Goal: Task Accomplishment & Management: Use online tool/utility

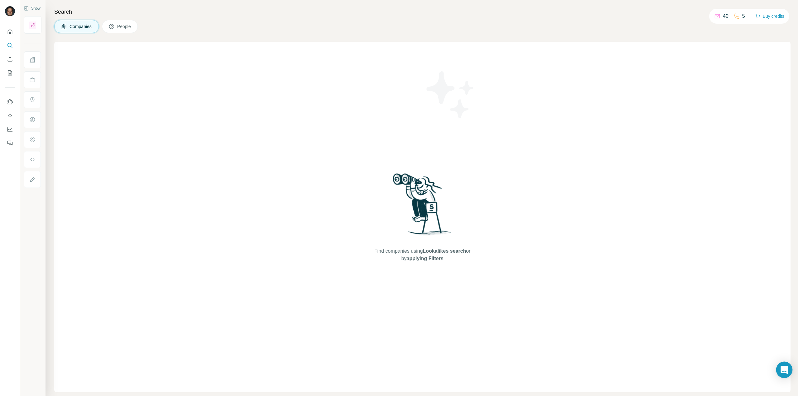
click at [787, 368] on icon "Open Intercom Messenger" at bounding box center [784, 370] width 7 height 8
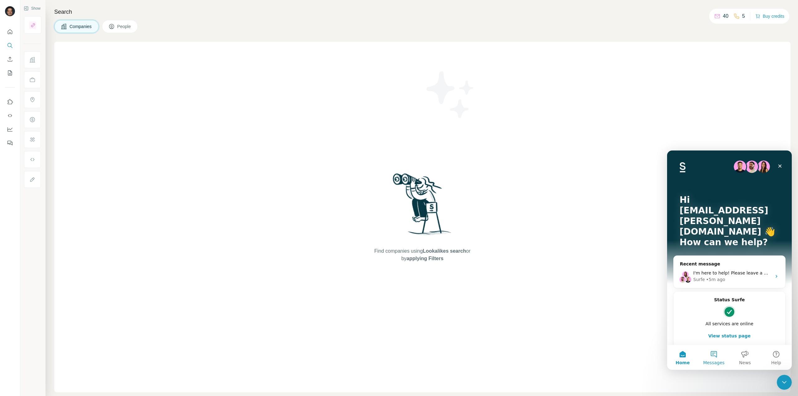
click at [719, 355] on button "Messages" at bounding box center [714, 357] width 31 height 25
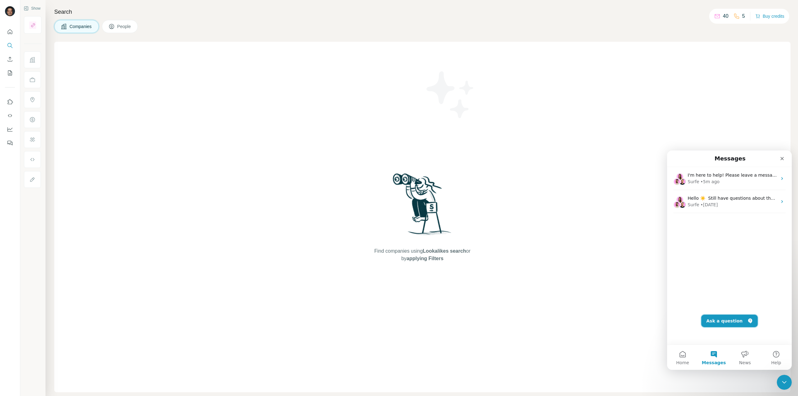
click at [729, 318] on button "Ask a question" at bounding box center [730, 321] width 56 height 12
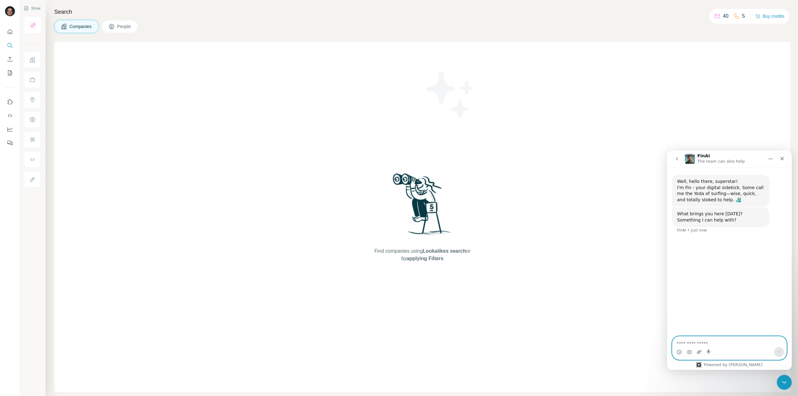
click at [700, 351] on icon "Upload attachment" at bounding box center [699, 352] width 4 height 3
click at [715, 342] on textarea "Ask a question…" at bounding box center [730, 342] width 114 height 11
type textarea "**"
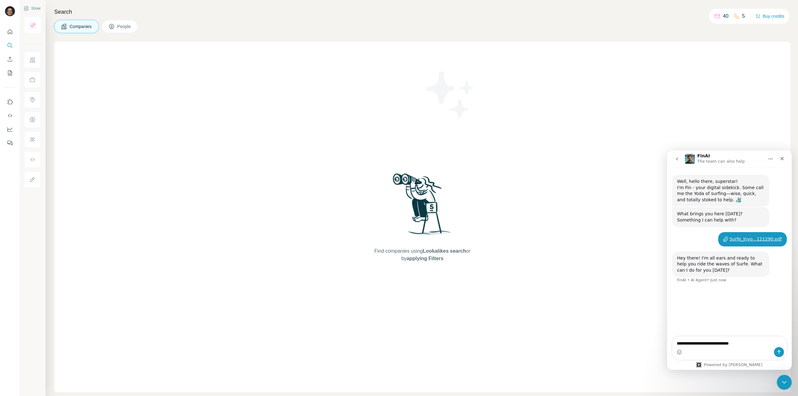
type textarea "**********"
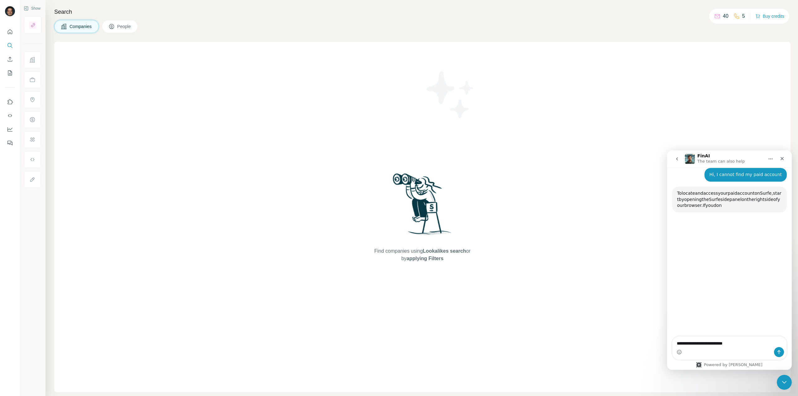
scroll to position [117, 0]
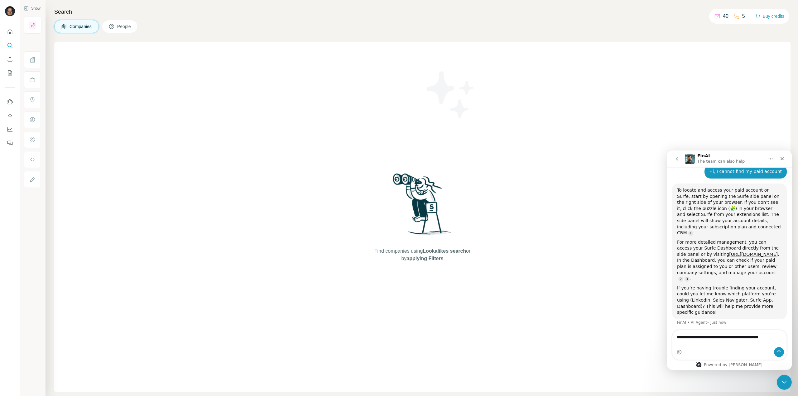
type textarea "**********"
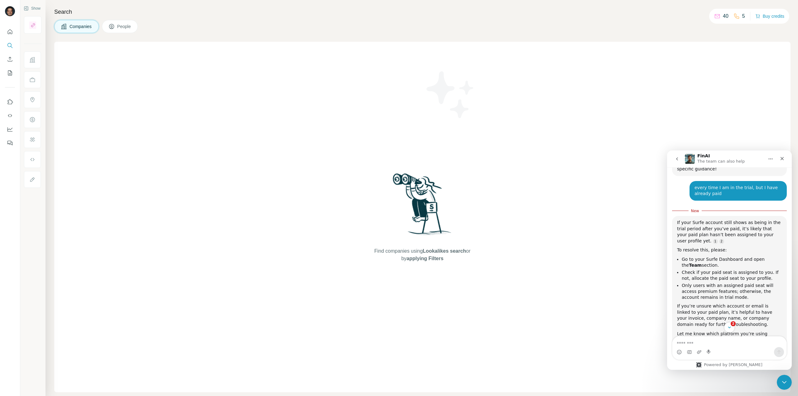
scroll to position [283, 0]
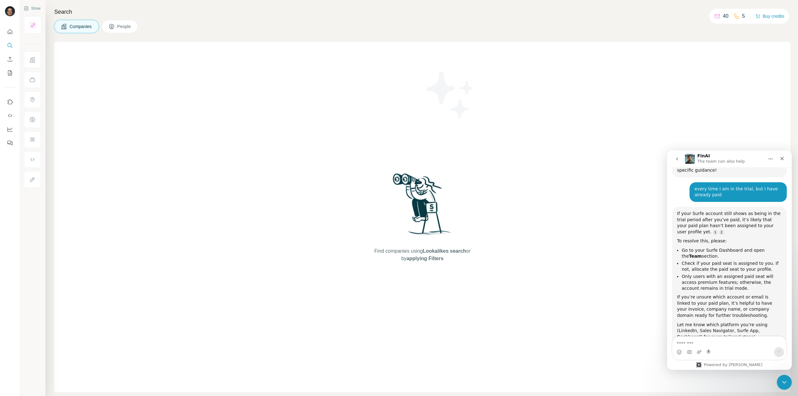
scroll to position [273, 0]
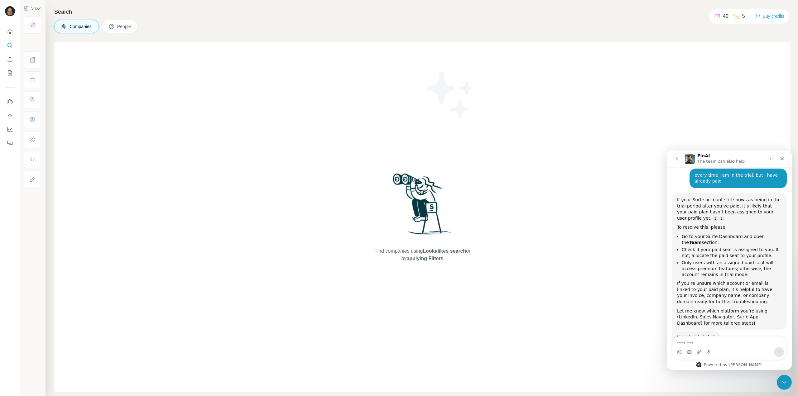
click at [723, 340] on textarea "Message…" at bounding box center [730, 342] width 114 height 11
type textarea "*"
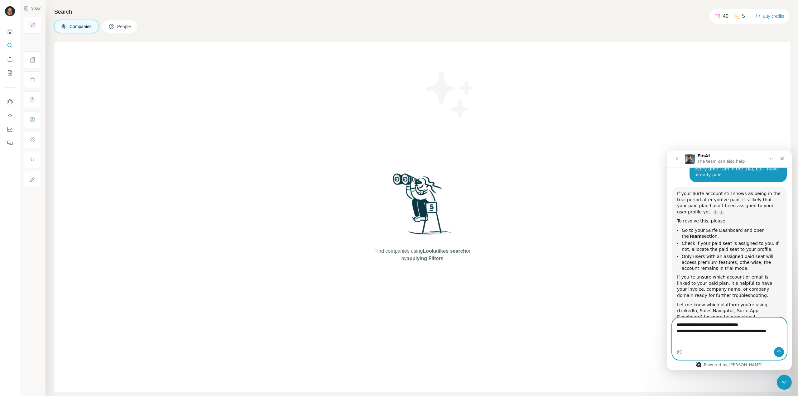
scroll to position [286, 0]
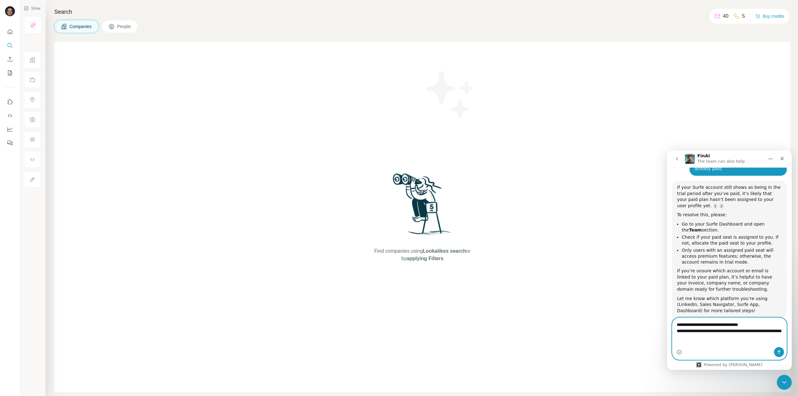
type textarea "**********"
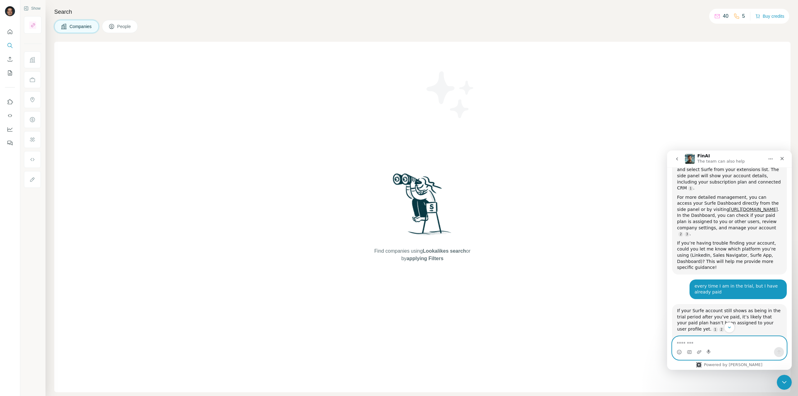
scroll to position [106, 0]
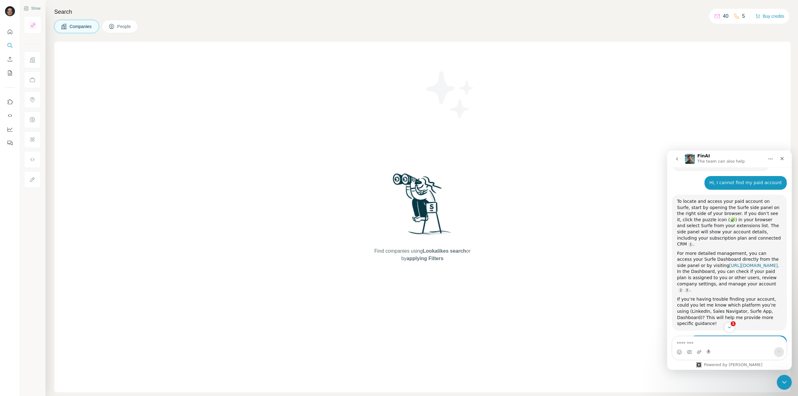
click at [729, 263] on link "https://account.surfe.com/team" at bounding box center [753, 265] width 49 height 5
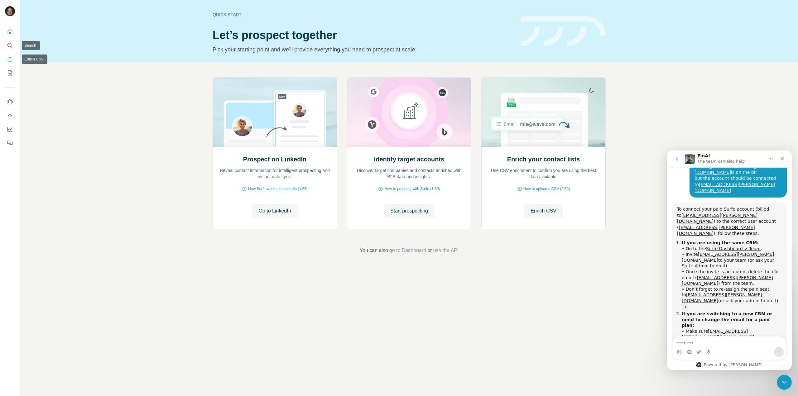
scroll to position [486, 0]
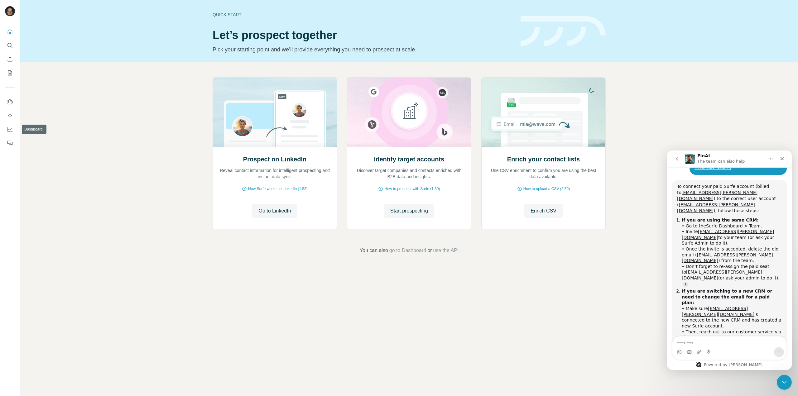
click at [8, 130] on icon "Dashboard" at bounding box center [10, 129] width 6 height 6
click at [8, 102] on icon "Use Surfe on LinkedIn" at bounding box center [10, 102] width 6 height 6
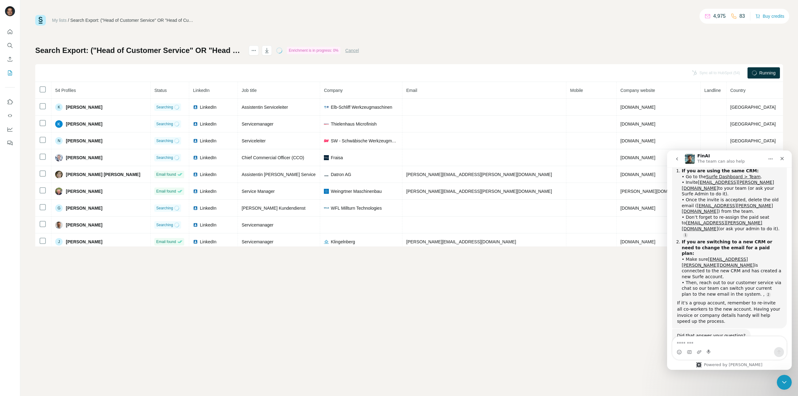
scroll to position [535, 0]
type textarea "**********"
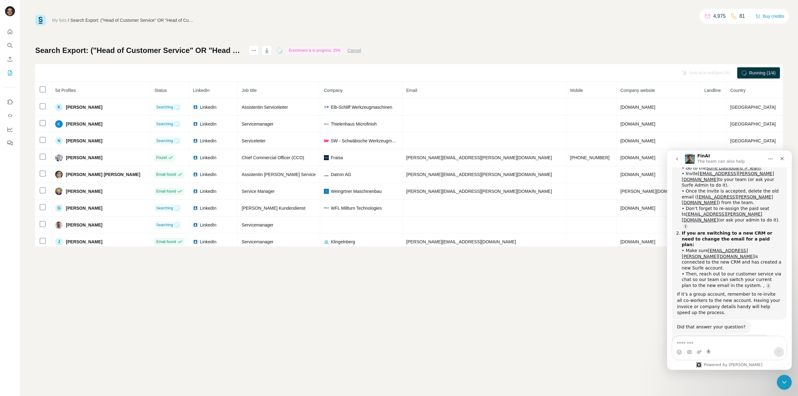
scroll to position [563, 0]
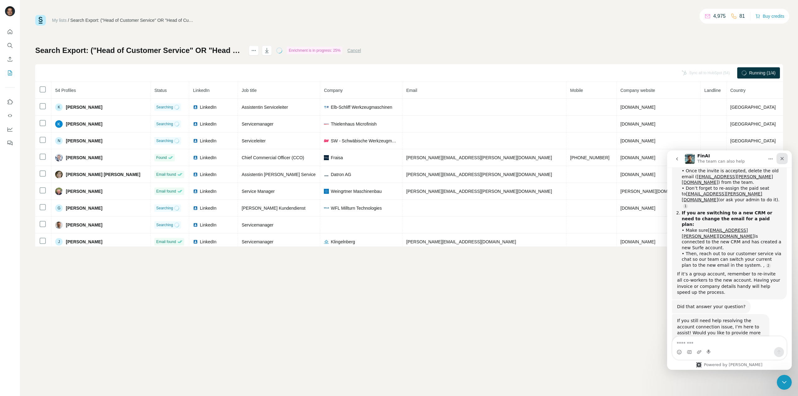
click at [783, 157] on icon "Close" at bounding box center [782, 158] width 5 height 5
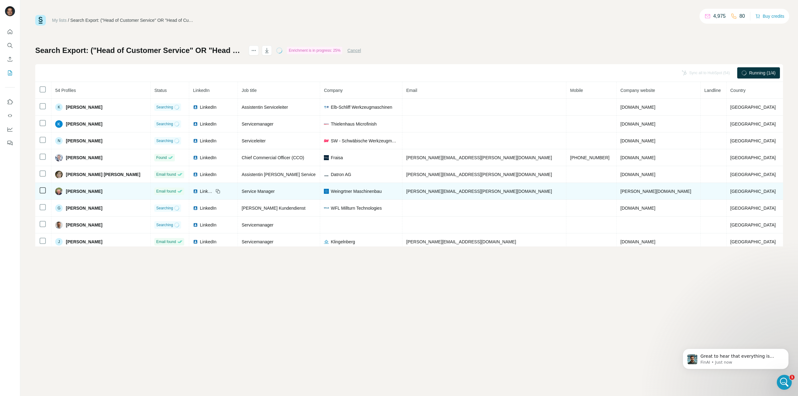
scroll to position [574, 0]
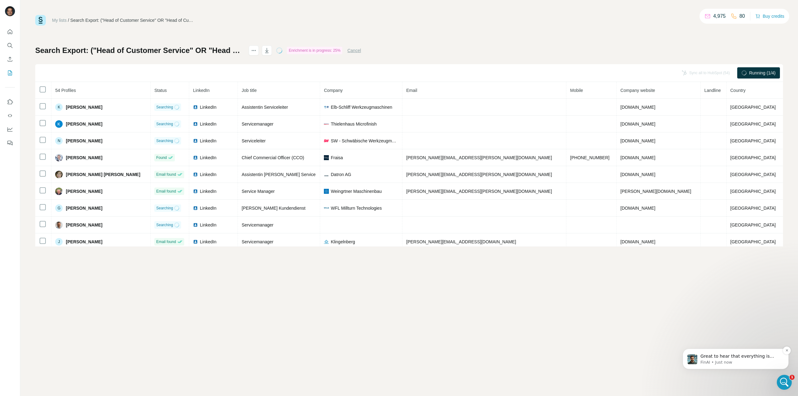
click at [757, 358] on p "Great to hear that everything is fine! If you have any other questions or need …" at bounding box center [741, 357] width 80 height 6
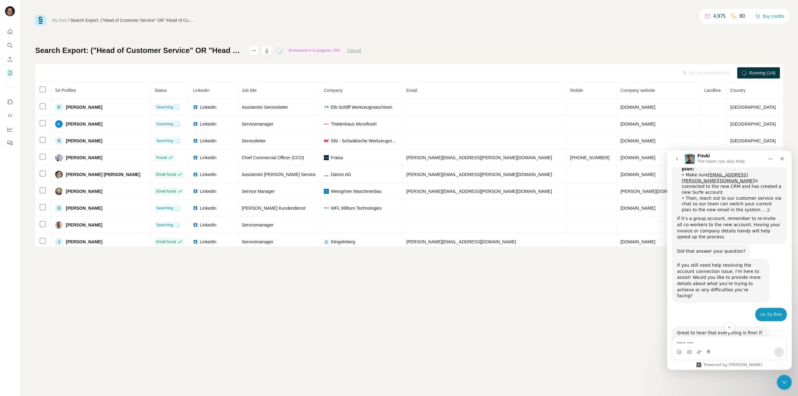
scroll to position [619, 0]
click at [782, 160] on icon "Close" at bounding box center [782, 158] width 5 height 5
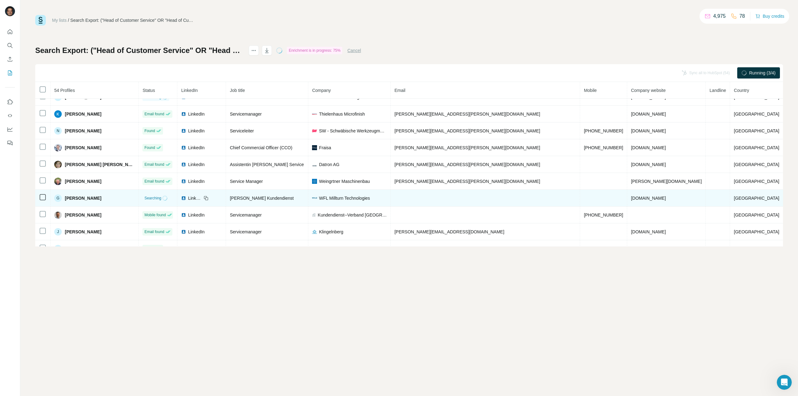
scroll to position [0, 0]
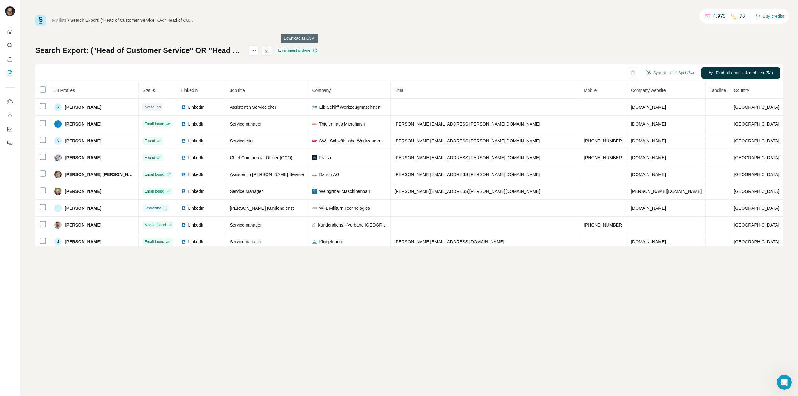
click at [270, 50] on icon "button" at bounding box center [267, 50] width 6 height 6
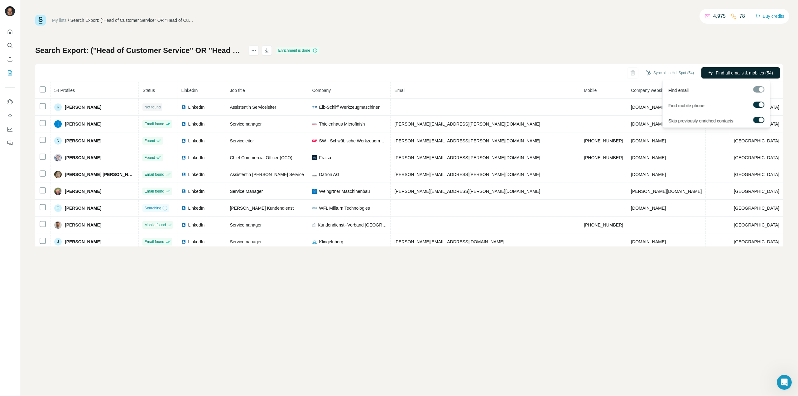
click at [735, 71] on span "Find all emails & mobiles (54)" at bounding box center [744, 73] width 57 height 6
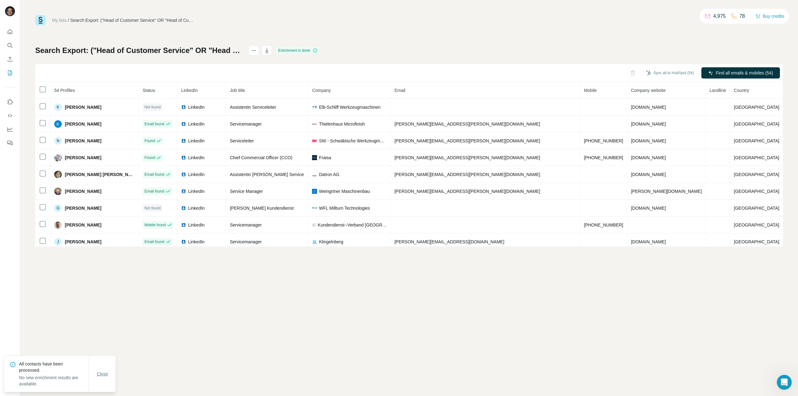
click at [105, 373] on span "Close" at bounding box center [102, 374] width 11 height 6
click at [270, 48] on icon "button" at bounding box center [267, 50] width 6 height 6
click at [270, 50] on icon "button" at bounding box center [267, 50] width 6 height 6
click at [10, 72] on icon "My lists" at bounding box center [10, 72] width 3 height 4
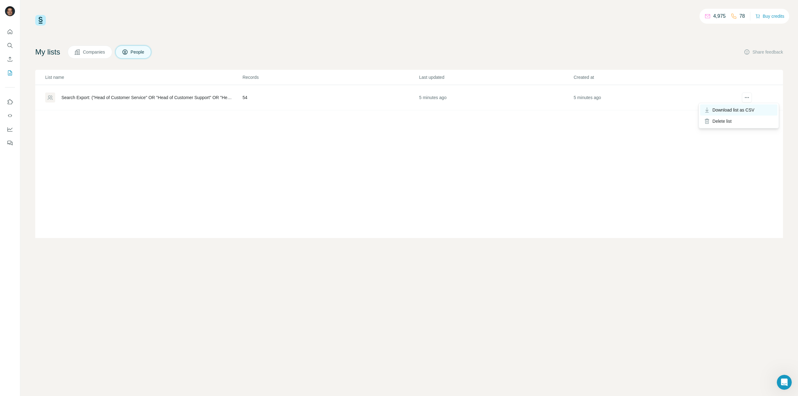
click at [743, 110] on span "Download list as CSV" at bounding box center [734, 110] width 42 height 6
click at [109, 97] on div "Search Export: ("Head of Customer Service" OR "Head of Customer Support" OR "He…" at bounding box center [146, 97] width 171 height 6
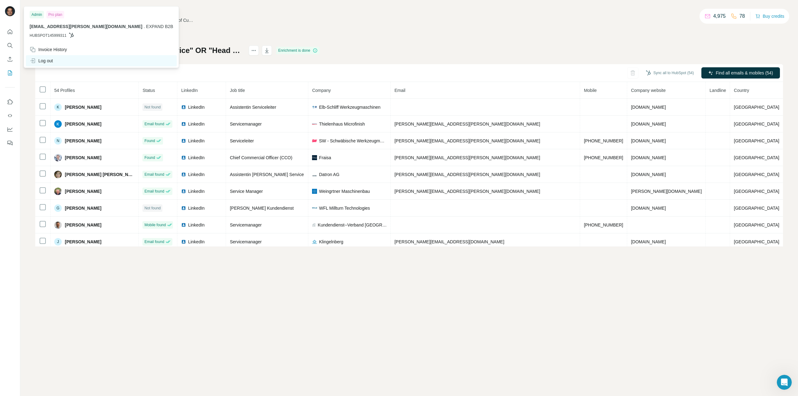
click at [44, 60] on div "Log out" at bounding box center [41, 61] width 23 height 6
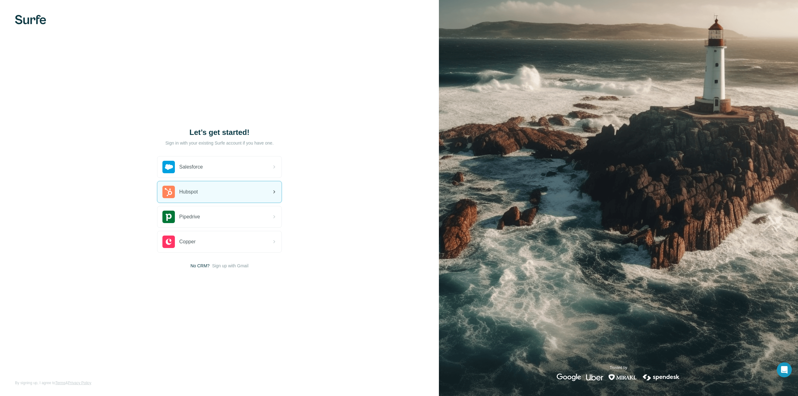
click at [219, 196] on div "Hubspot" at bounding box center [219, 191] width 124 height 21
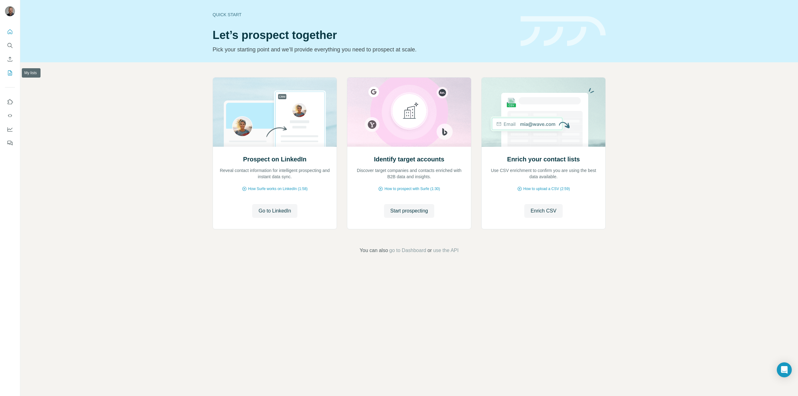
click at [9, 72] on icon "My lists" at bounding box center [10, 73] width 6 height 6
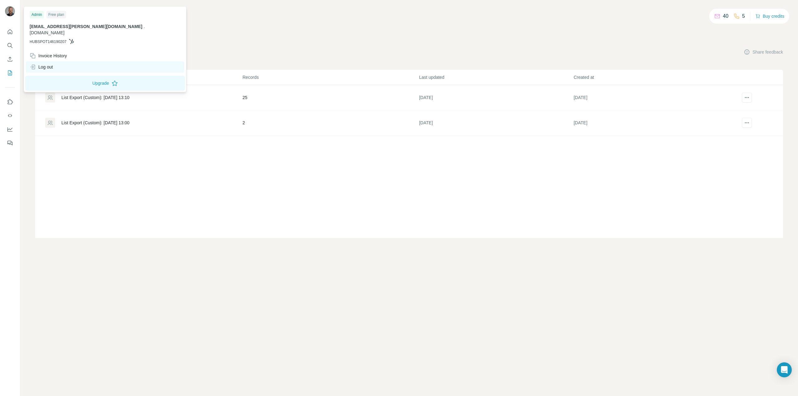
click at [52, 64] on div "Log out" at bounding box center [41, 67] width 23 height 6
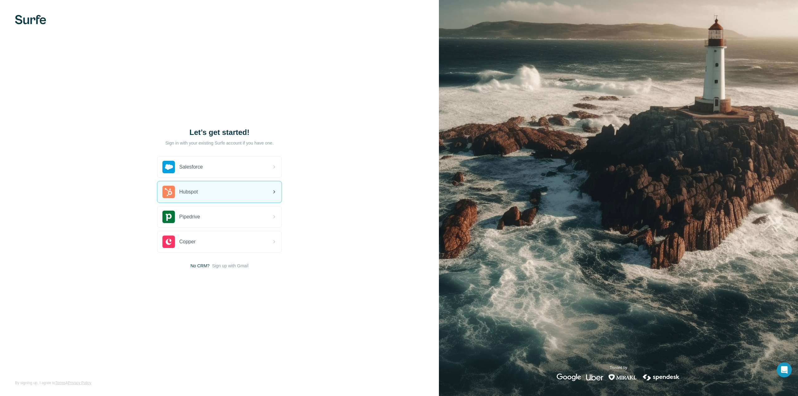
click at [205, 187] on div "Hubspot" at bounding box center [219, 191] width 124 height 21
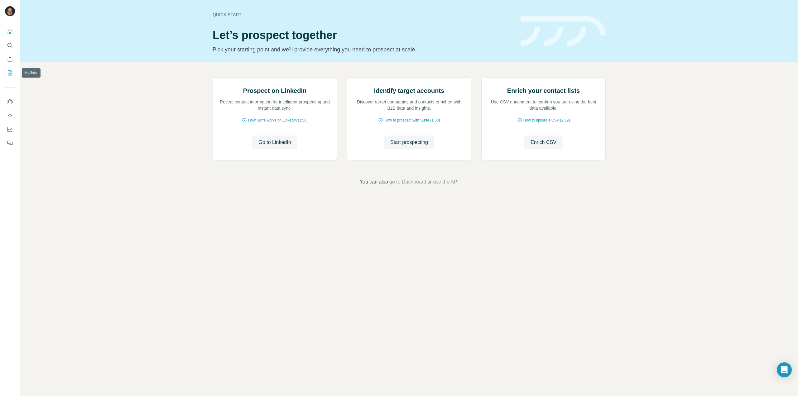
click at [10, 70] on icon "My lists" at bounding box center [10, 73] width 6 height 6
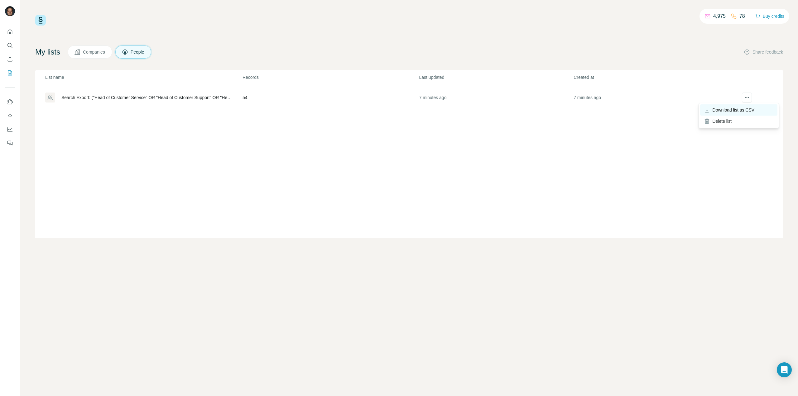
click at [743, 109] on span "Download list as CSV" at bounding box center [734, 110] width 42 height 6
click at [202, 97] on div "Search Export: ("Head of Customer Service" OR "Head of Customer Support" OR "He…" at bounding box center [146, 97] width 171 height 6
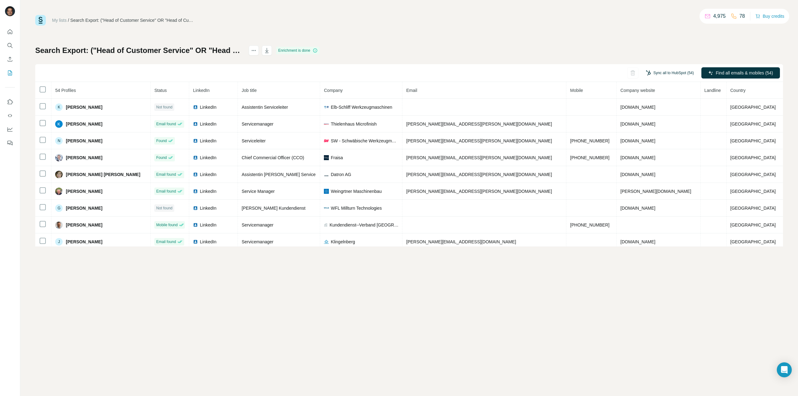
click at [679, 70] on button "Sync all to HubSpot (54)" at bounding box center [670, 72] width 57 height 9
click at [663, 126] on button "Sync all to HubSpot" at bounding box center [661, 127] width 69 height 12
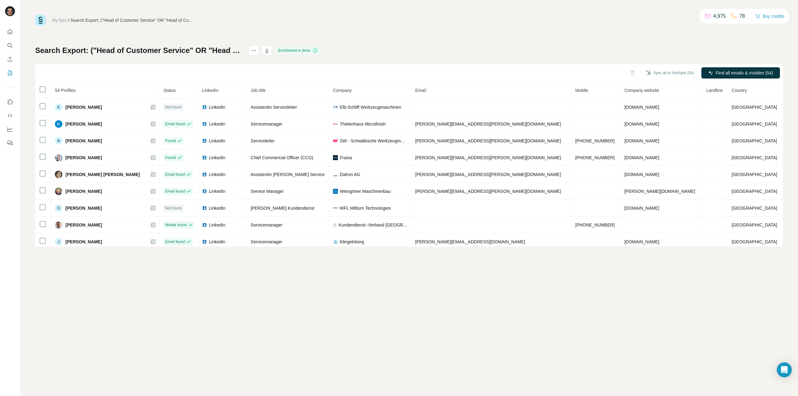
click at [59, 19] on link "My lists" at bounding box center [59, 20] width 15 height 5
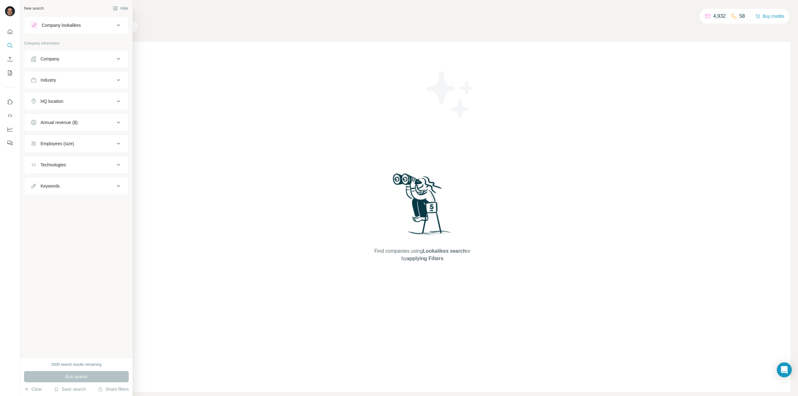
click at [96, 23] on div "Company lookalikes" at bounding box center [73, 25] width 84 height 7
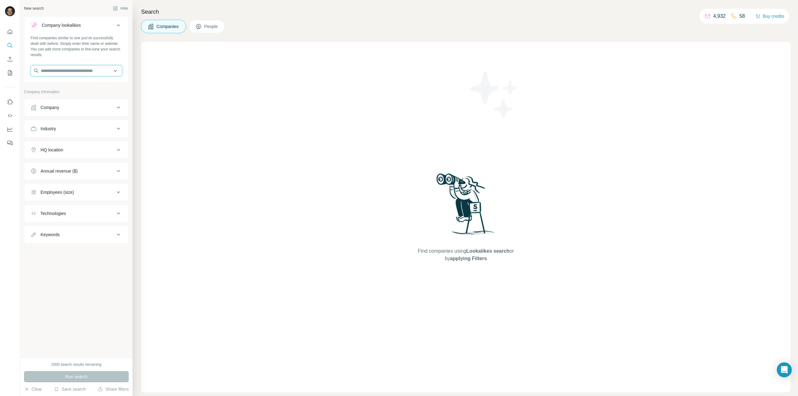
click at [86, 72] on input "text" at bounding box center [77, 70] width 92 height 11
type input "**********"
click at [71, 84] on p "MBO Postpress Solutions" at bounding box center [73, 85] width 50 height 6
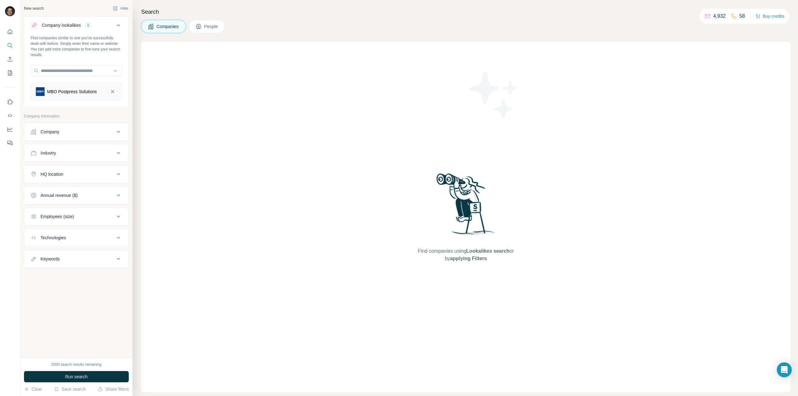
click at [90, 174] on div "HQ location" at bounding box center [73, 174] width 84 height 6
click at [85, 193] on input "text" at bounding box center [77, 189] width 92 height 11
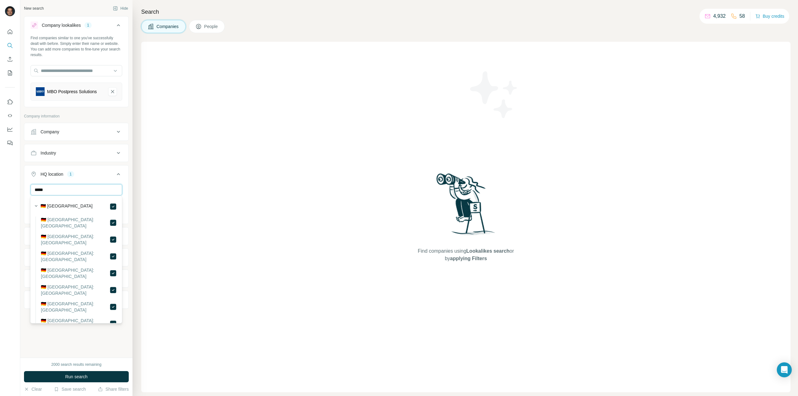
click at [91, 189] on input "*****" at bounding box center [77, 189] width 92 height 11
click at [91, 190] on input "**********" at bounding box center [77, 189] width 92 height 11
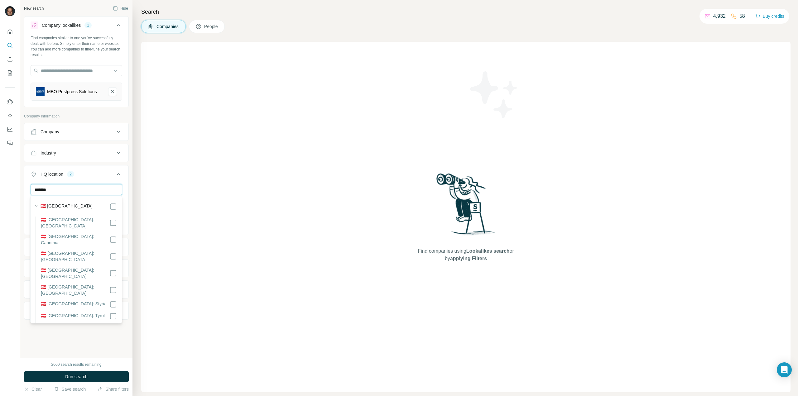
type input "*******"
click at [157, 175] on div "Find companies using Lookalikes search or by applying Filters" at bounding box center [466, 217] width 650 height 351
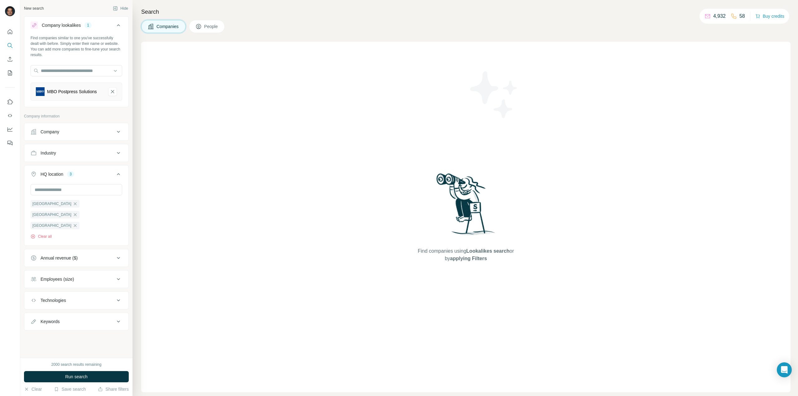
click at [80, 276] on div "Employees (size)" at bounding box center [73, 279] width 84 height 6
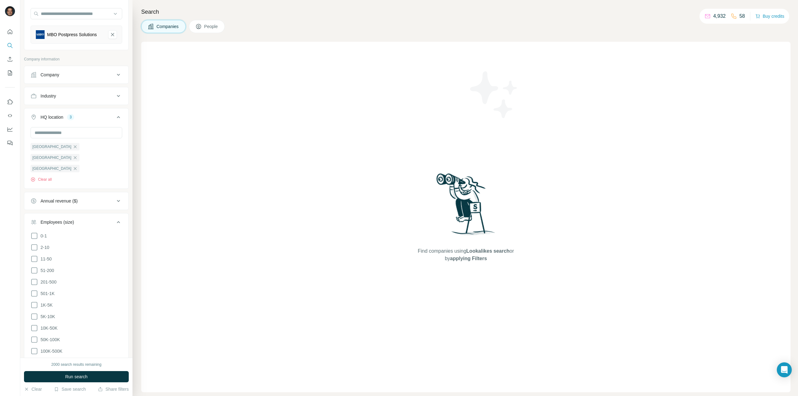
scroll to position [94, 0]
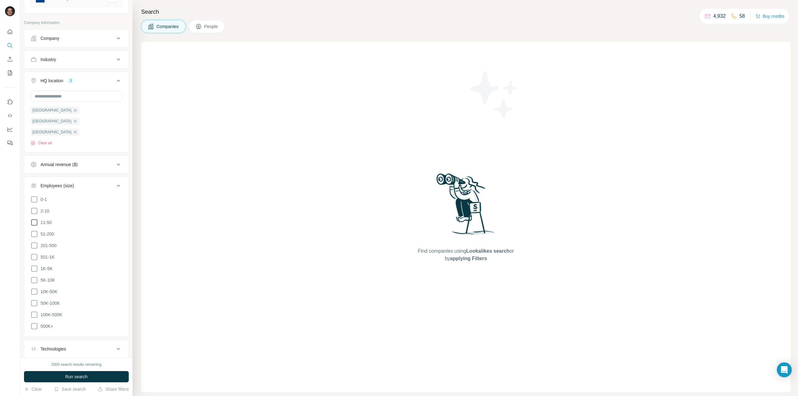
click at [34, 219] on icon at bounding box center [34, 222] width 7 height 7
click at [35, 207] on icon at bounding box center [34, 210] width 7 height 7
click at [34, 230] on icon at bounding box center [34, 233] width 7 height 7
click at [32, 242] on icon at bounding box center [34, 245] width 7 height 7
click at [115, 182] on icon at bounding box center [118, 185] width 7 height 7
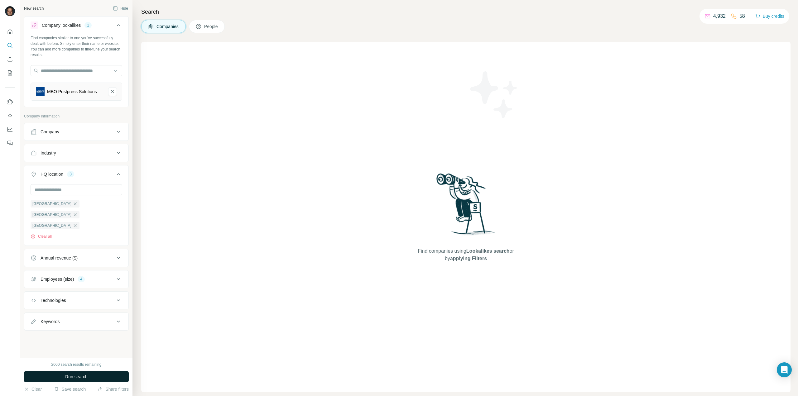
click at [85, 378] on span "Run search" at bounding box center [76, 377] width 22 height 6
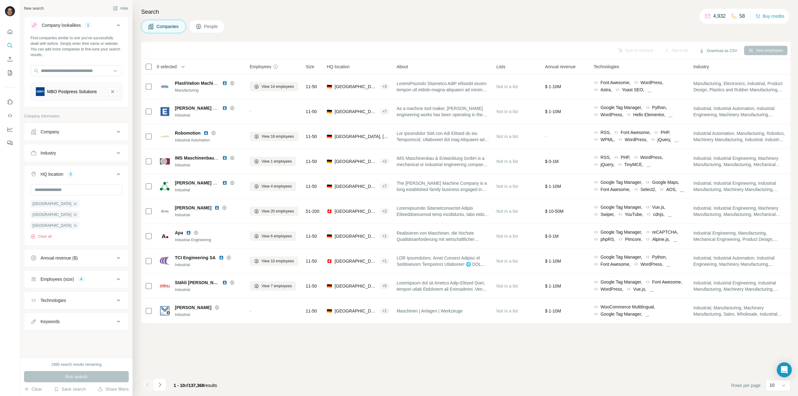
click at [171, 66] on span "0 selected" at bounding box center [167, 67] width 20 height 6
click at [257, 31] on div "Companies People" at bounding box center [466, 26] width 650 height 13
click at [178, 62] on th "0 selected" at bounding box center [191, 66] width 100 height 15
click at [114, 150] on div "Industry" at bounding box center [73, 153] width 84 height 6
click at [97, 166] on input at bounding box center [73, 168] width 77 height 7
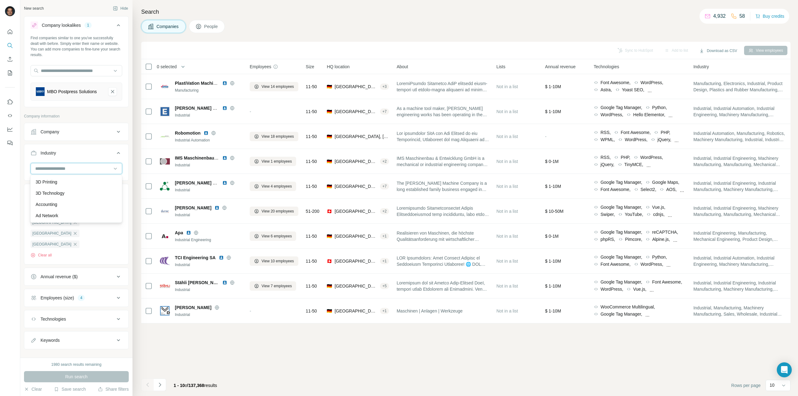
type input "*"
type input "*****"
click at [79, 182] on p "Industrial Manufacturing" at bounding box center [59, 182] width 46 height 6
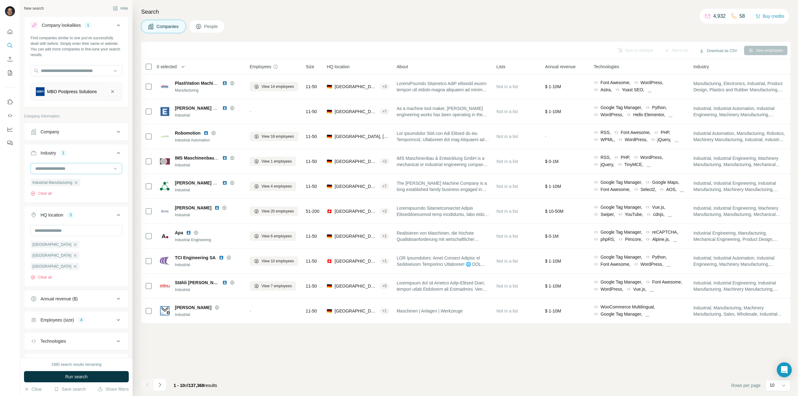
click at [75, 171] on input at bounding box center [73, 168] width 77 height 7
type input "******"
click at [68, 196] on p "Machinery Manufacturing" at bounding box center [60, 197] width 49 height 6
click at [84, 172] on input at bounding box center [73, 168] width 77 height 7
type input "****"
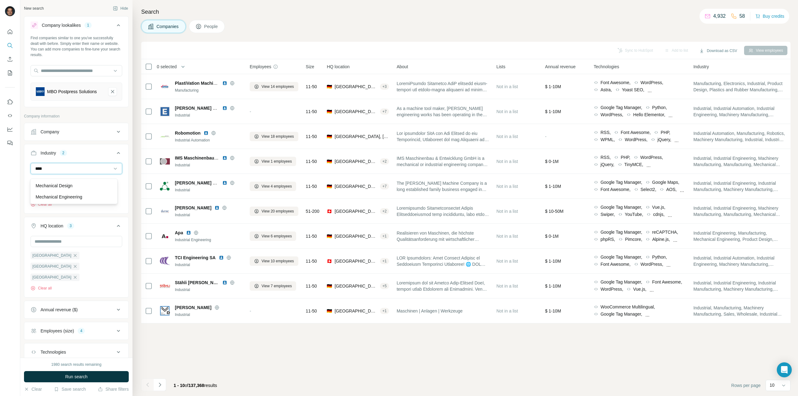
click at [79, 172] on input "****" at bounding box center [73, 168] width 77 height 7
click at [78, 172] on input at bounding box center [73, 168] width 77 height 7
click at [254, 34] on div "Search Companies People Sync to HubSpot Add to list Download as CSV View employ…" at bounding box center [466, 198] width 666 height 396
click at [87, 378] on span "Run search" at bounding box center [76, 377] width 22 height 6
click at [168, 66] on span "0 selected" at bounding box center [167, 67] width 20 height 6
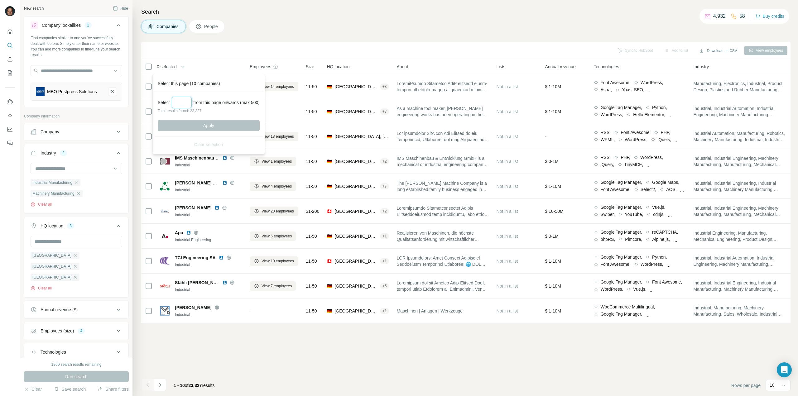
click at [185, 104] on input "Select a number (up to 500)" at bounding box center [182, 102] width 20 height 11
type input "***"
click at [205, 123] on button "Apply" at bounding box center [209, 125] width 102 height 11
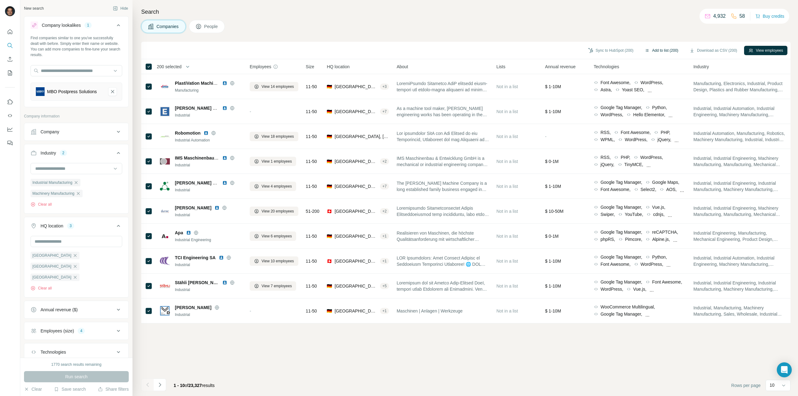
click at [657, 48] on button "Add to list (200)" at bounding box center [662, 50] width 42 height 9
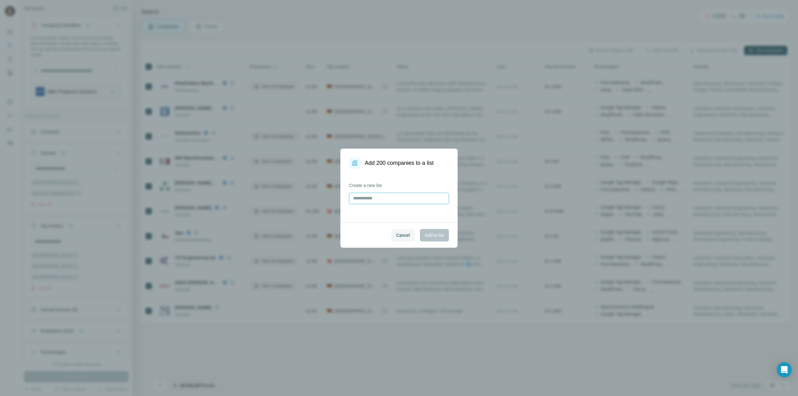
click at [400, 201] on input "text" at bounding box center [399, 198] width 100 height 11
type input "**********"
click at [438, 235] on span "Add to list" at bounding box center [434, 235] width 19 height 6
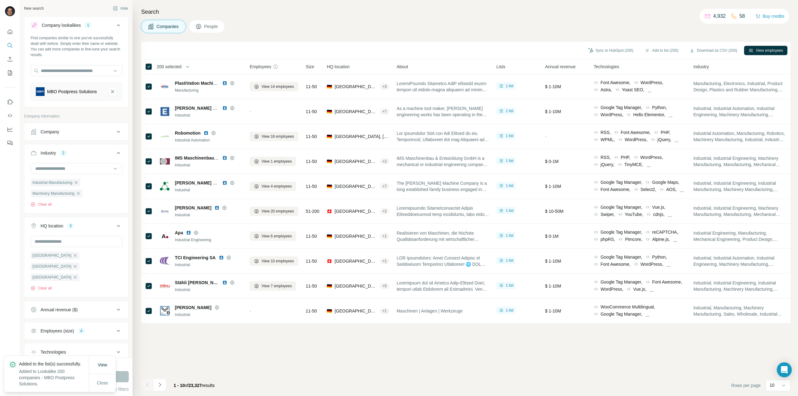
click at [210, 23] on span "People" at bounding box center [211, 26] width 14 height 6
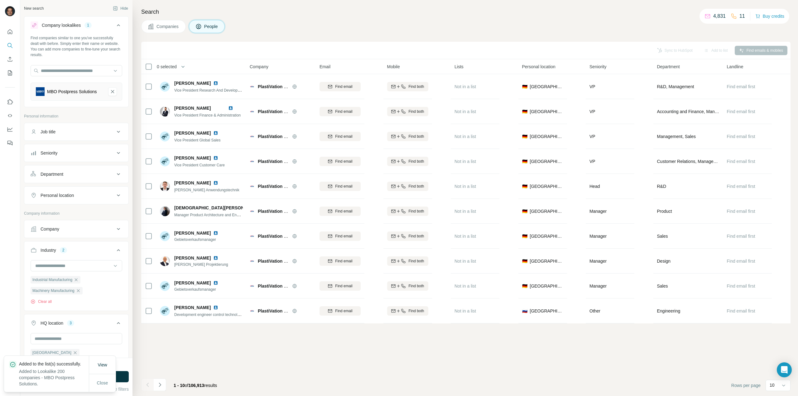
click at [173, 27] on span "Companies" at bounding box center [168, 26] width 23 height 6
